Goal: Navigation & Orientation: Find specific page/section

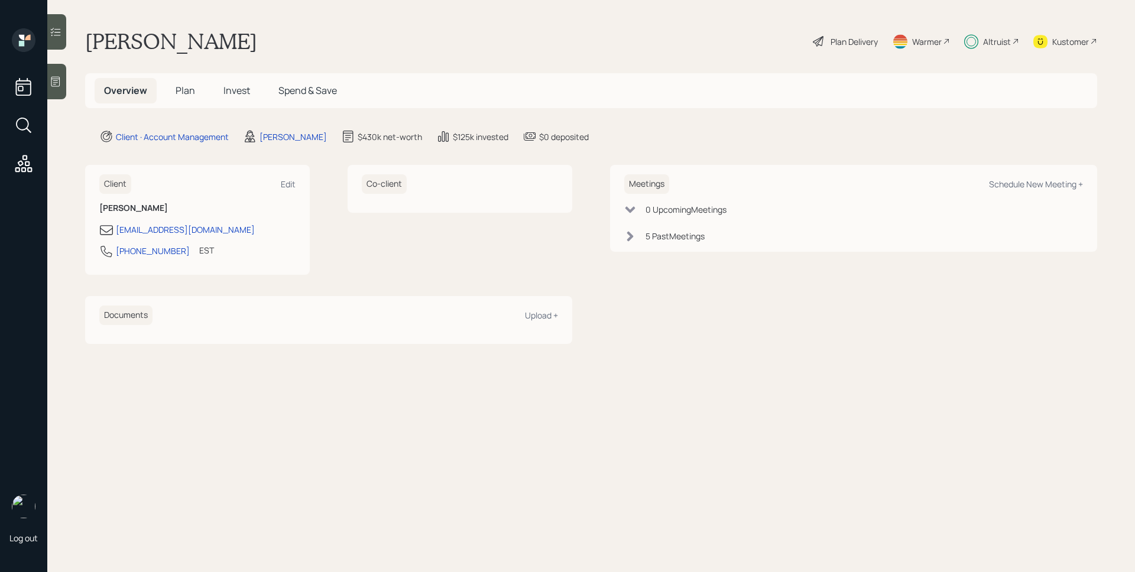
click at [996, 33] on div "Altruist" at bounding box center [991, 41] width 55 height 26
